Goal: Browse casually: Explore the website without a specific task or goal

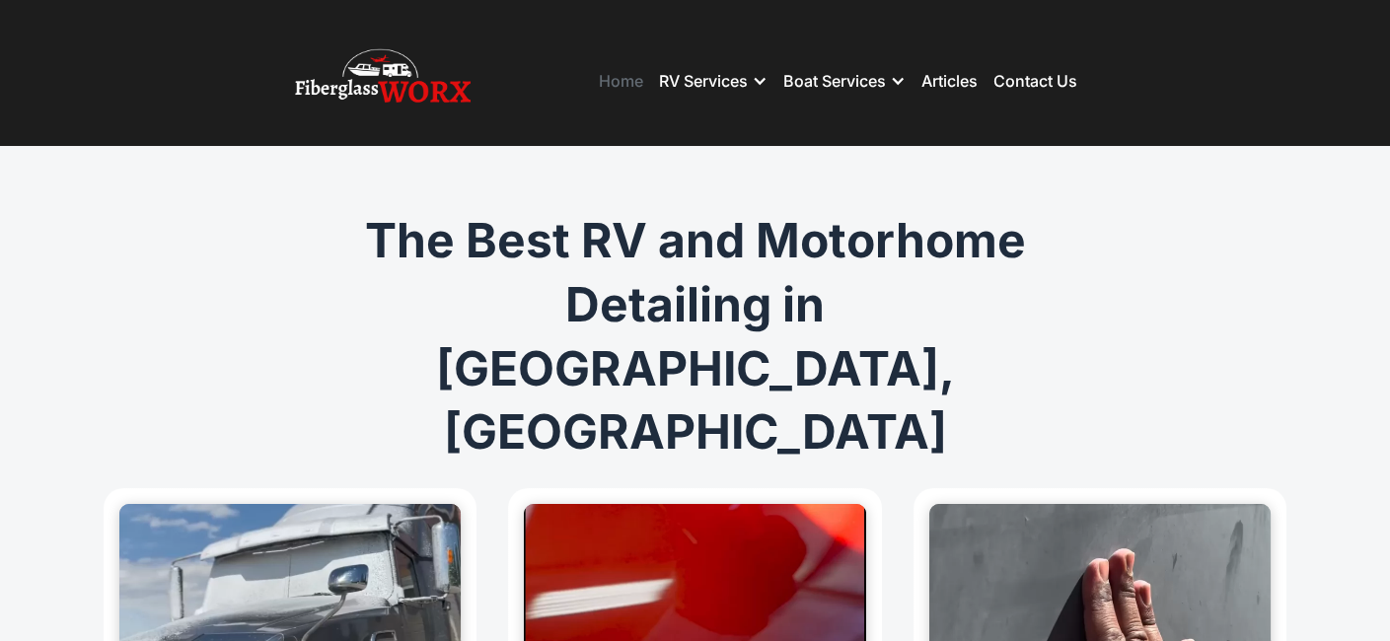
click at [607, 79] on link "Home" at bounding box center [621, 81] width 44 height 20
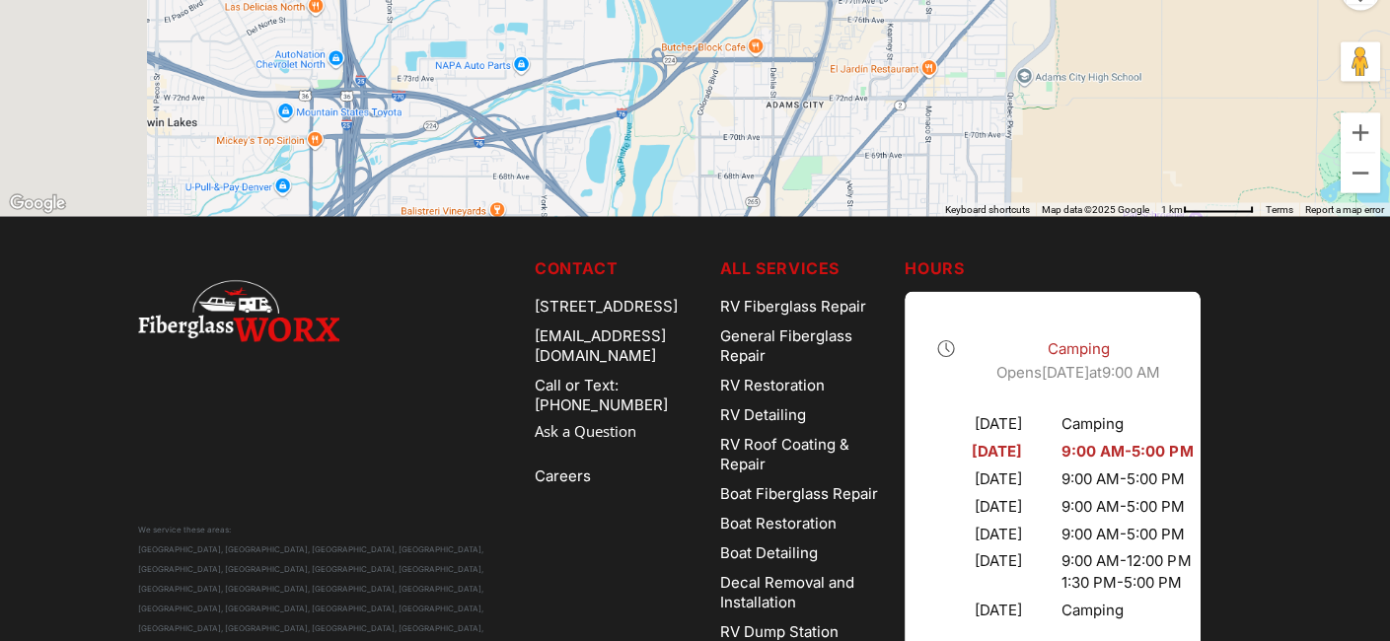
scroll to position [6181, 0]
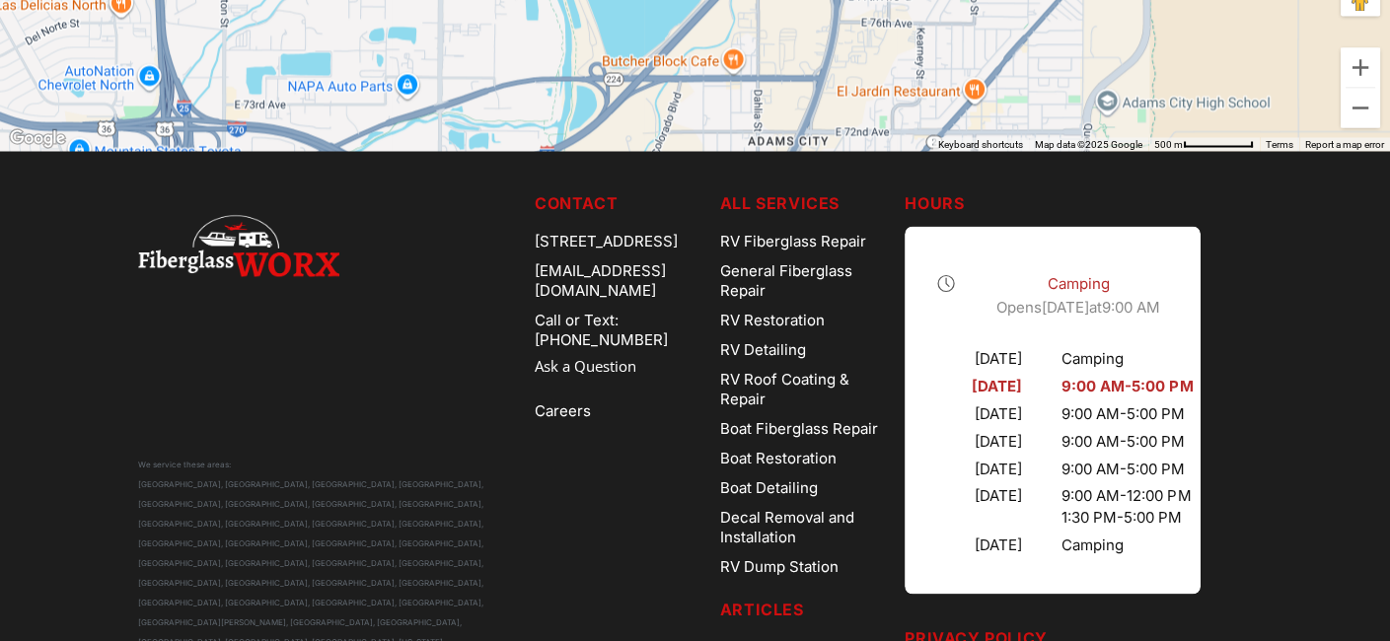
drag, startPoint x: 607, startPoint y: 225, endPoint x: 885, endPoint y: 504, distance: 394.1
click at [1361, 87] on button "Zoom in" at bounding box center [1360, 66] width 39 height 39
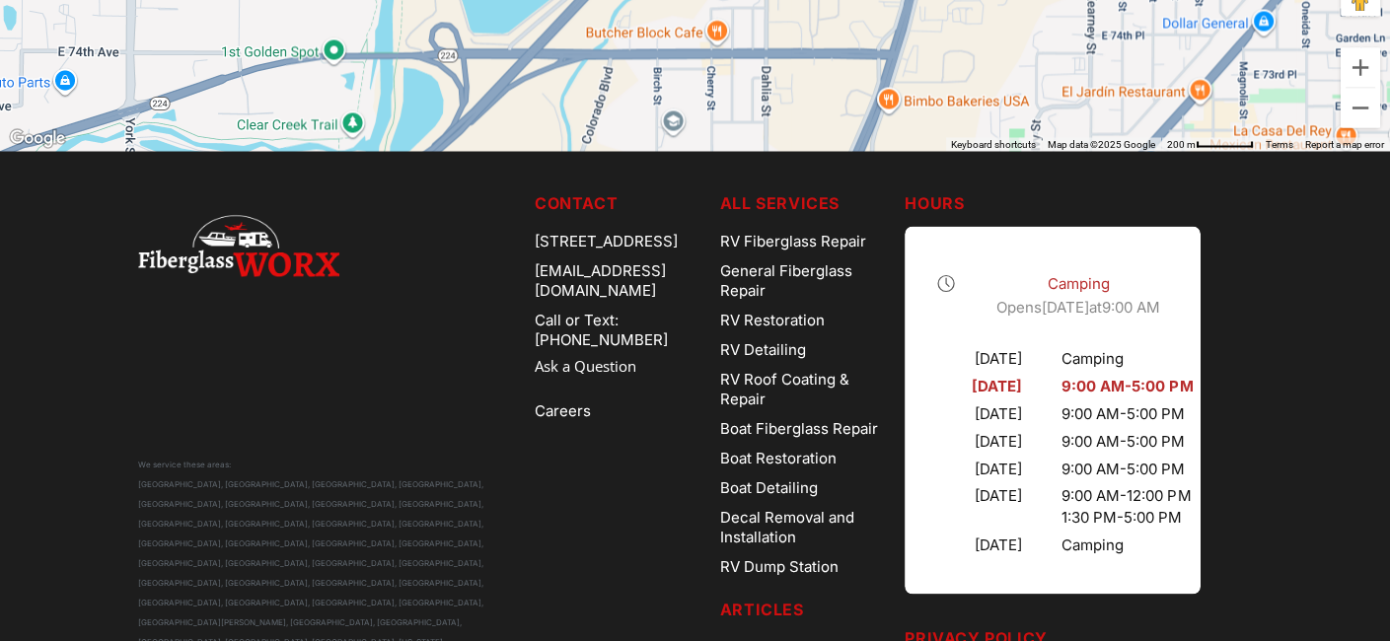
drag, startPoint x: 1009, startPoint y: 372, endPoint x: 966, endPoint y: 154, distance: 222.3
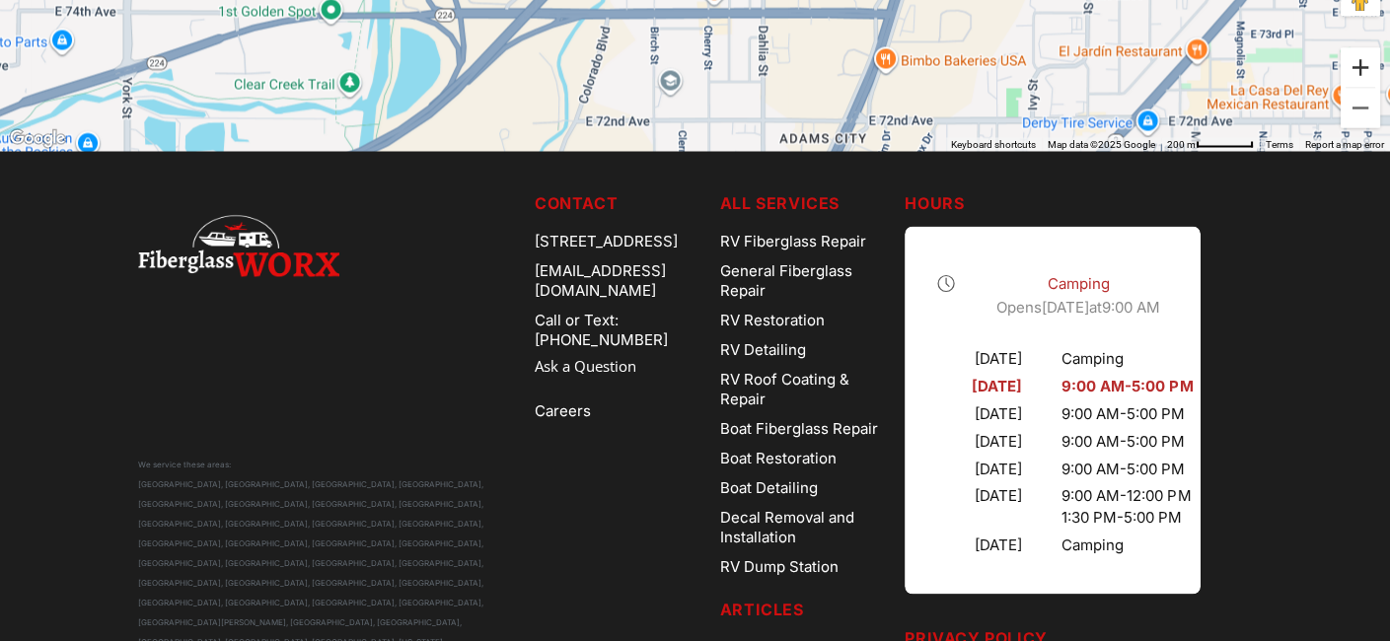
click at [1377, 87] on button "Zoom in" at bounding box center [1360, 66] width 39 height 39
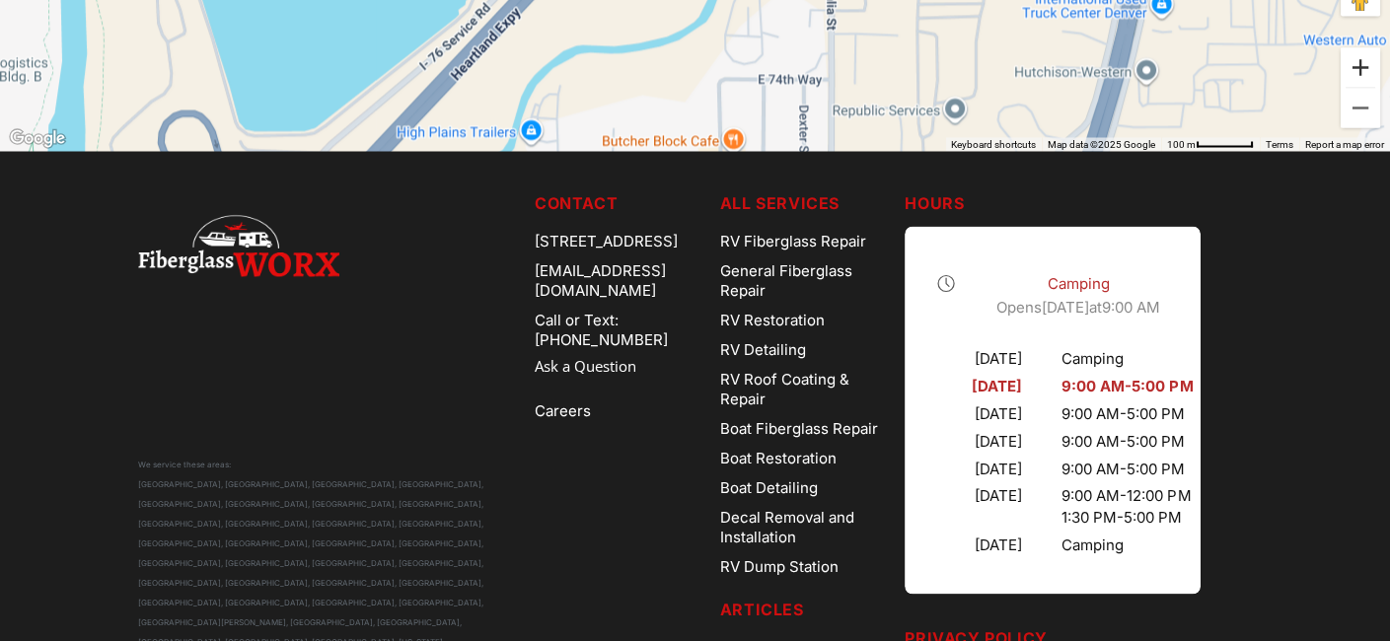
click at [1374, 87] on button "Zoom in" at bounding box center [1360, 66] width 39 height 39
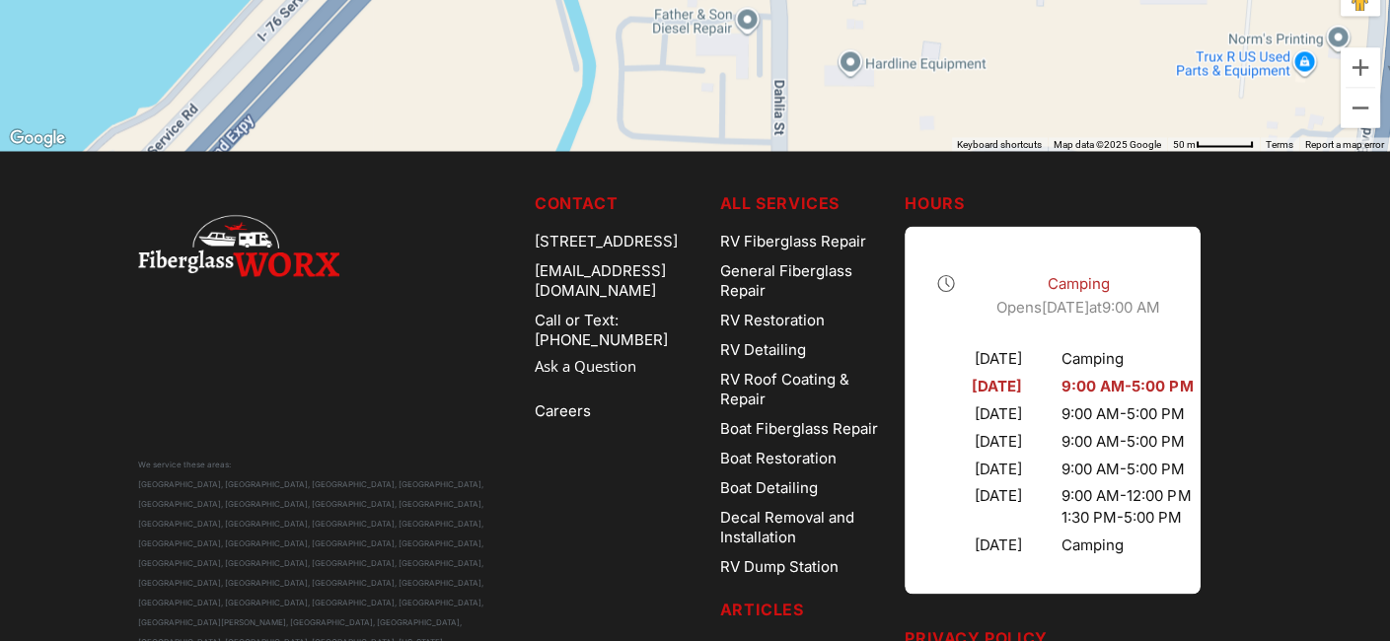
drag, startPoint x: 987, startPoint y: 455, endPoint x: 839, endPoint y: 524, distance: 163.3
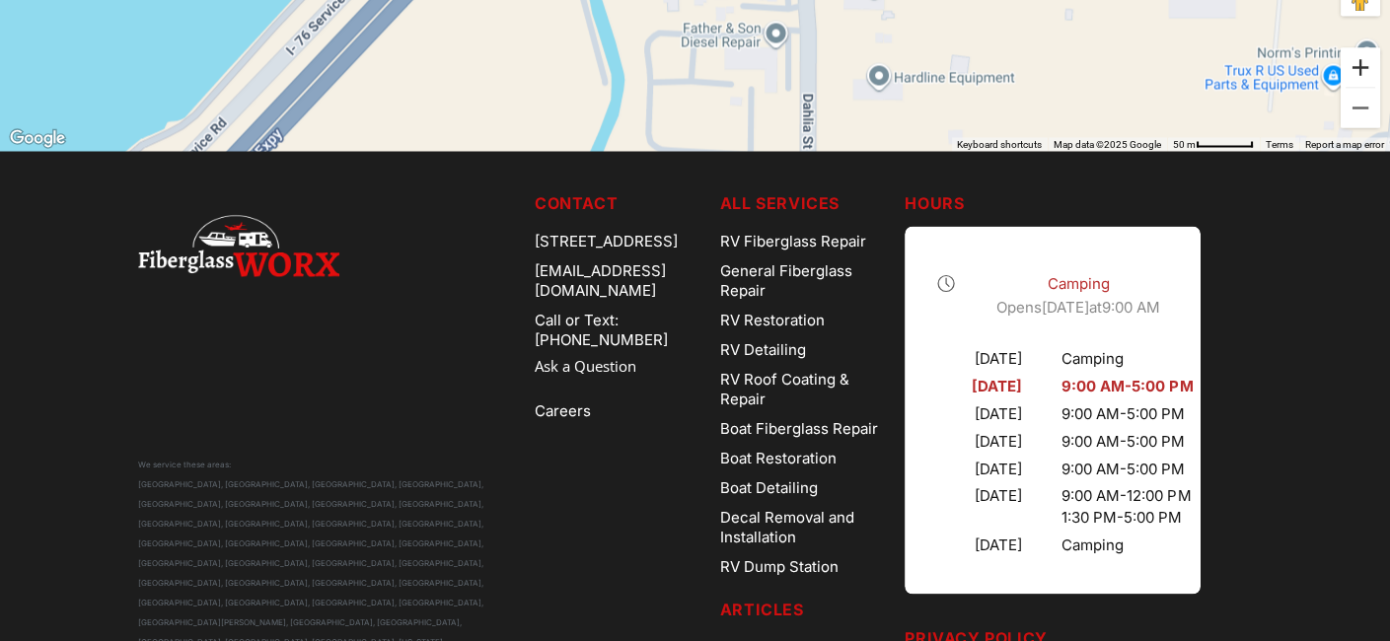
click at [1354, 87] on button "Zoom in" at bounding box center [1360, 66] width 39 height 39
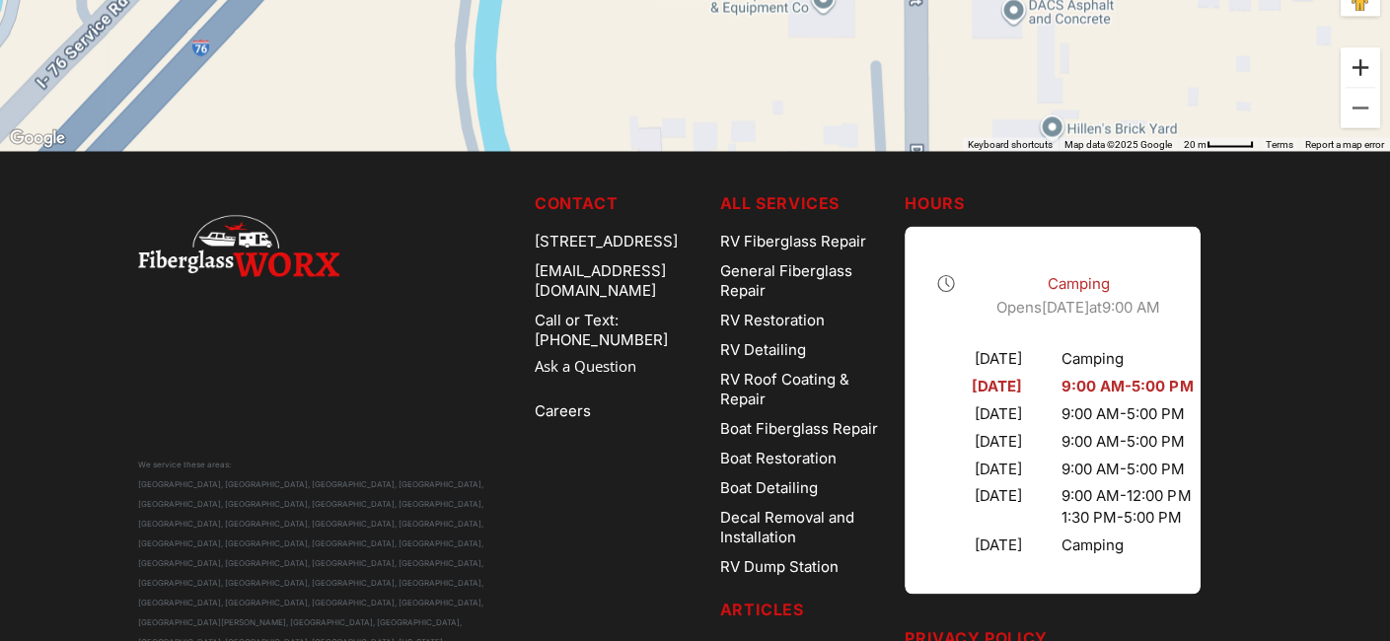
click at [1354, 87] on button "Zoom in" at bounding box center [1360, 66] width 39 height 39
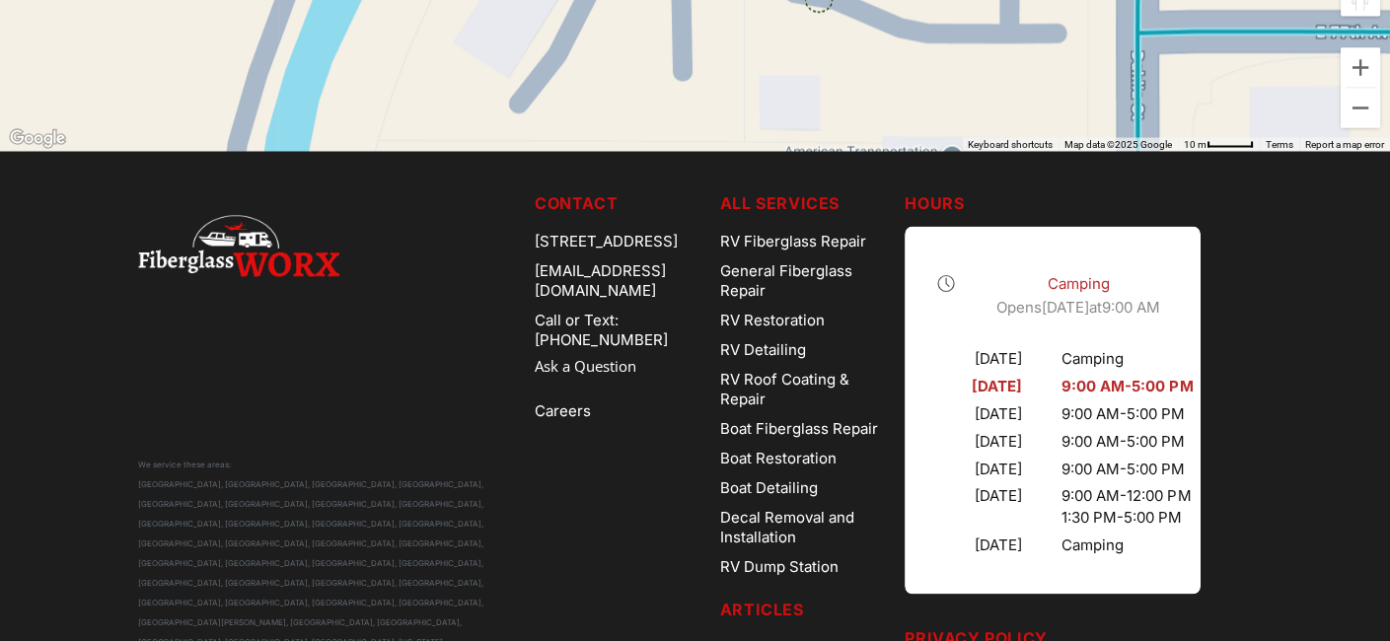
drag, startPoint x: 1343, startPoint y: 509, endPoint x: 815, endPoint y: 511, distance: 528.7
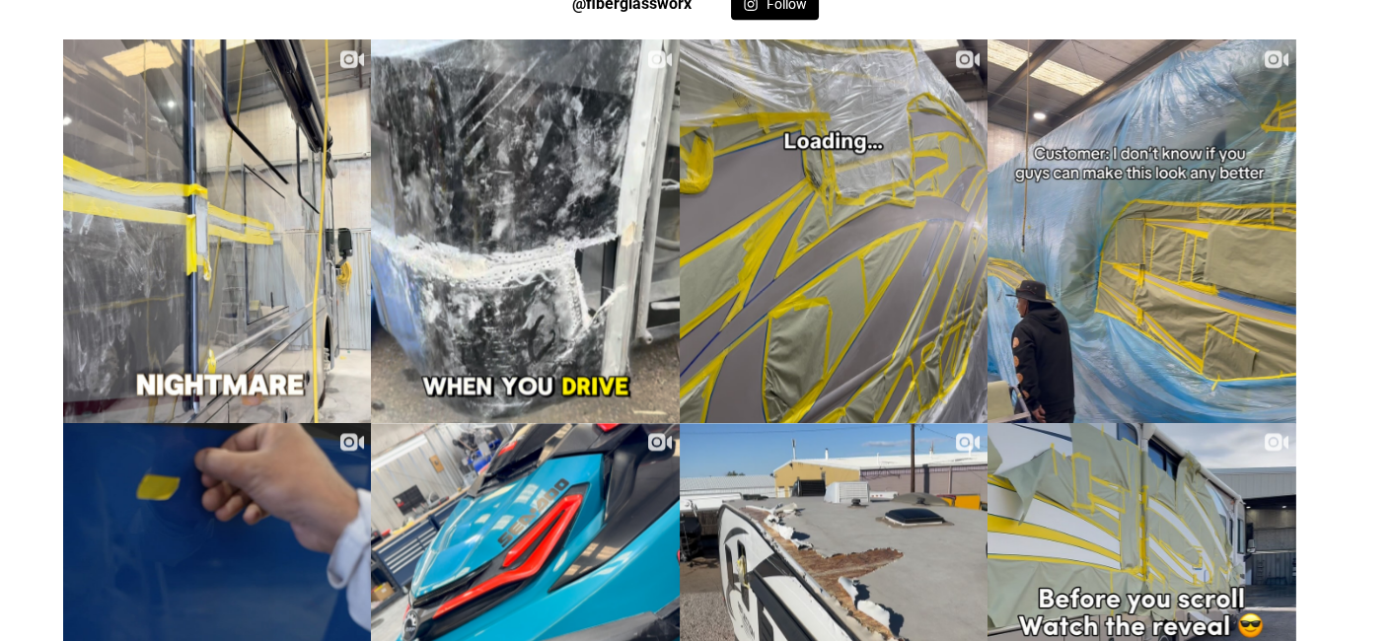
scroll to position [3813, 0]
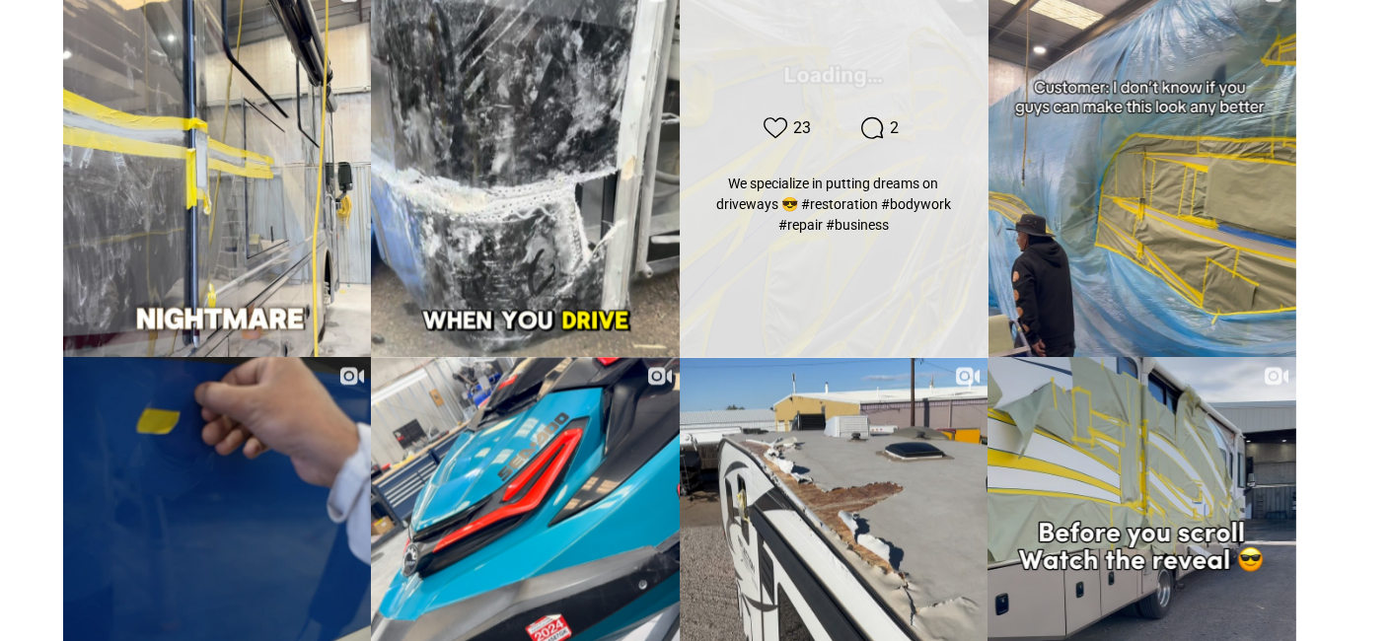
scroll to position [3616, 0]
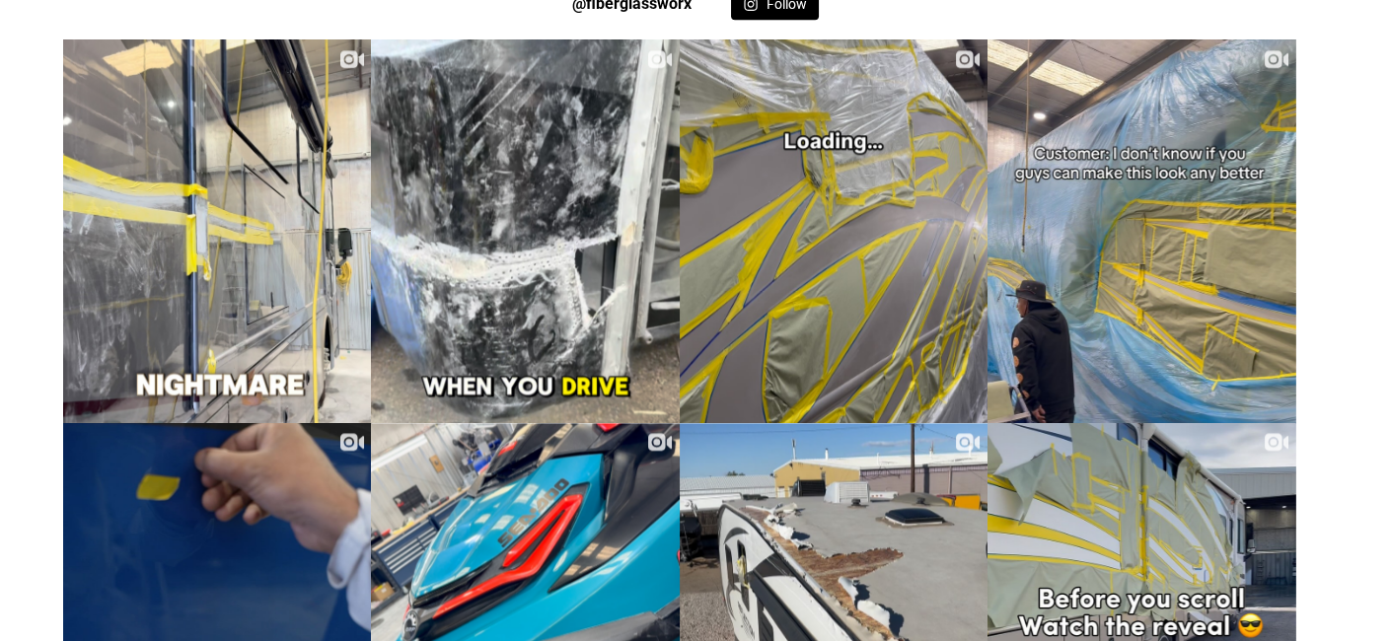
click at [624, 13] on div "@fiberglassworx" at bounding box center [631, 4] width 119 height 18
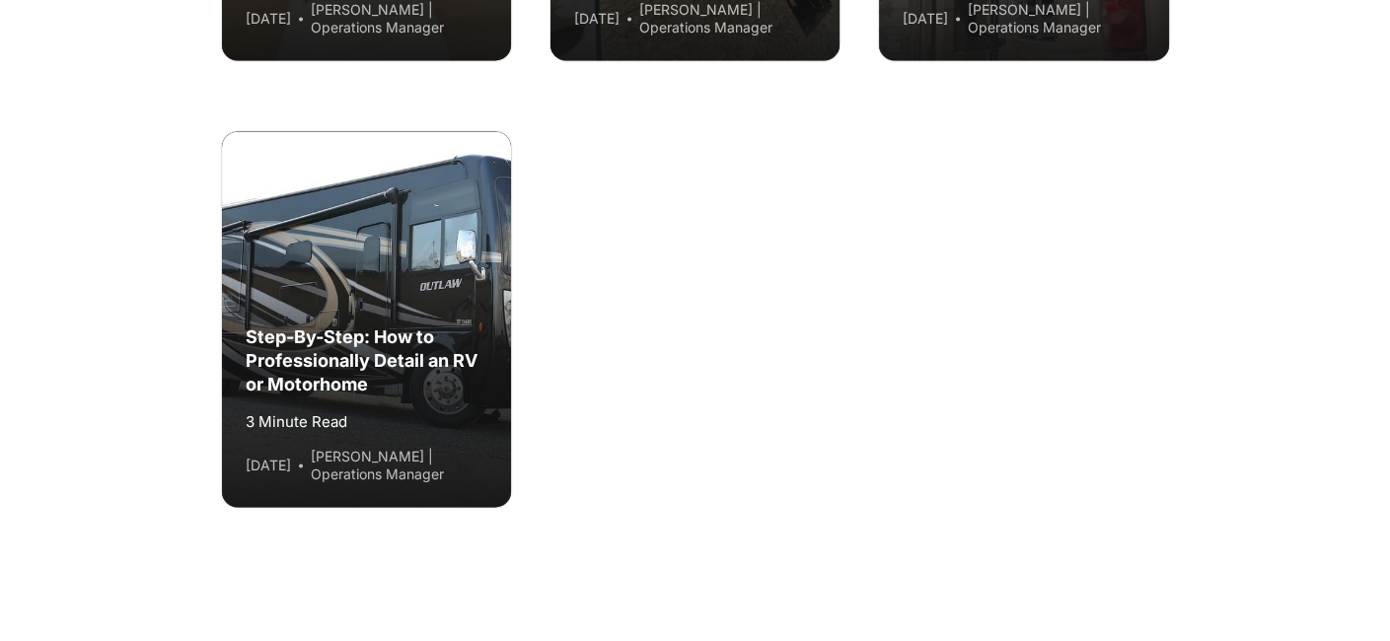
scroll to position [131, 0]
